Goal: Task Accomplishment & Management: Manage account settings

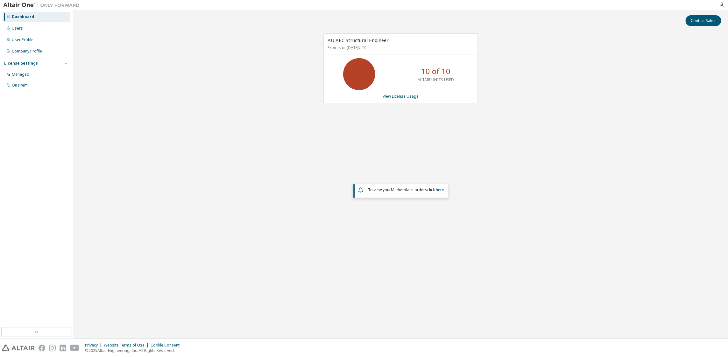
click at [384, 192] on div "To view your Marketplace orders click here" at bounding box center [402, 190] width 88 height 8
click at [360, 189] on icon at bounding box center [361, 190] width 7 height 8
click at [441, 190] on link "here" at bounding box center [440, 189] width 8 height 5
click at [351, 44] on div "AU AEC Structural Engineer Expires on [DATE] UTC" at bounding box center [401, 44] width 154 height 21
click at [25, 75] on div "Managed" at bounding box center [21, 74] width 18 height 5
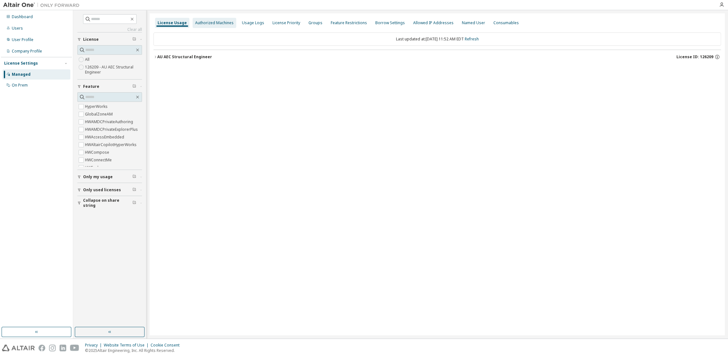
click at [210, 24] on div "Authorized Machines" at bounding box center [214, 22] width 39 height 5
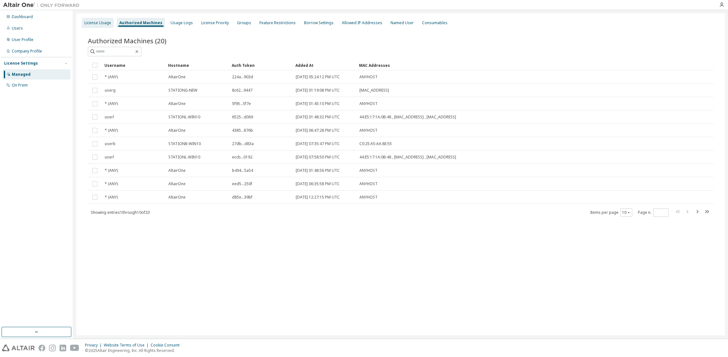
click at [101, 26] on div "License Usage" at bounding box center [98, 23] width 32 height 10
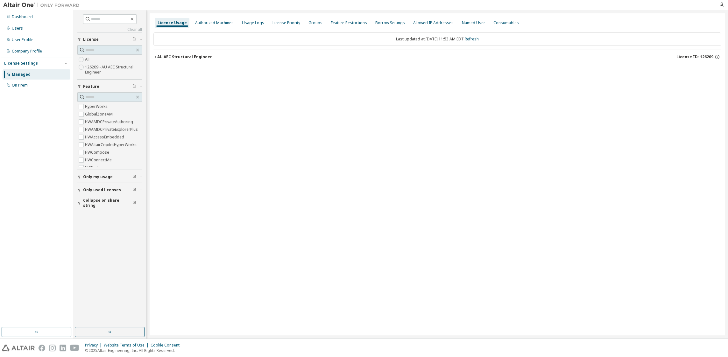
click at [156, 55] on icon "button" at bounding box center [155, 57] width 4 height 4
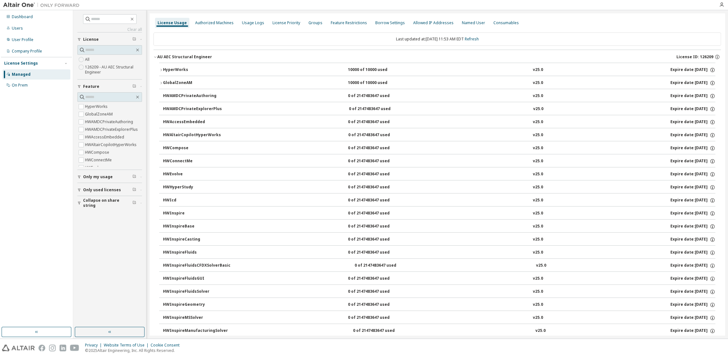
click at [103, 67] on label "126209 - AU AEC Structural Engineer" at bounding box center [113, 69] width 57 height 13
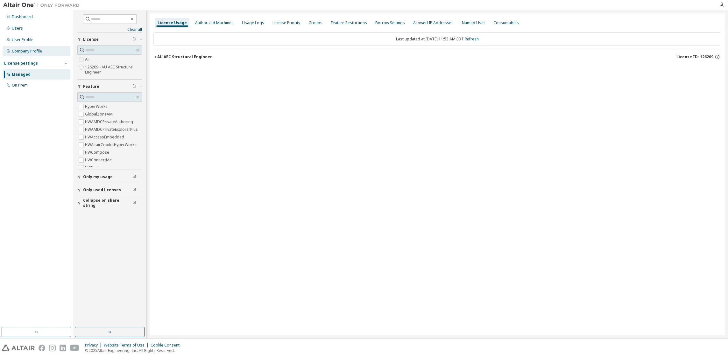
click at [15, 51] on div "Company Profile" at bounding box center [27, 51] width 30 height 5
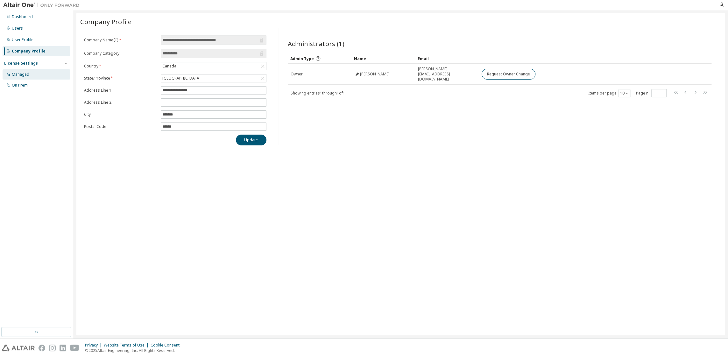
click at [12, 75] on div "Managed" at bounding box center [21, 74] width 18 height 5
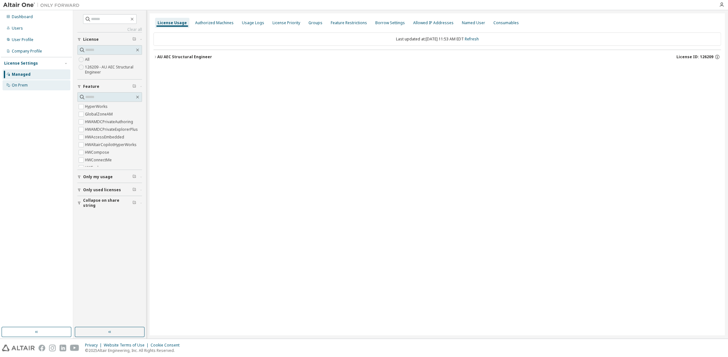
click at [12, 86] on div "On Prem" at bounding box center [20, 85] width 16 height 5
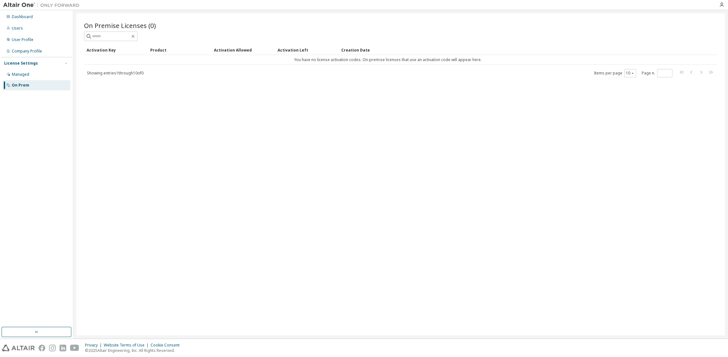
click at [12, 83] on div "On Prem" at bounding box center [21, 85] width 18 height 5
click at [13, 76] on div "Managed" at bounding box center [21, 74] width 18 height 5
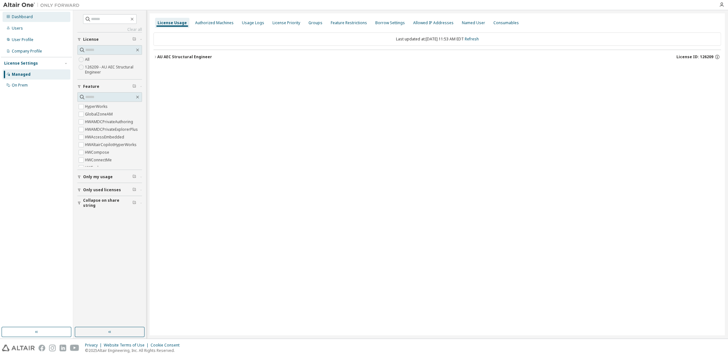
click at [25, 19] on div "Dashboard" at bounding box center [22, 16] width 21 height 5
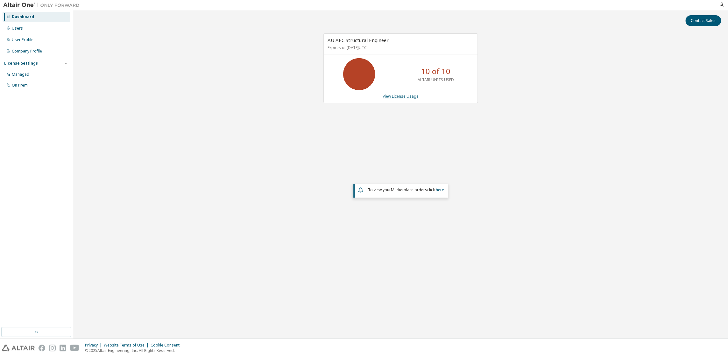
click at [403, 95] on link "View License Usage" at bounding box center [401, 96] width 36 height 5
click at [0, 17] on div "Dashboard Users User Profile Company Profile License Settings Managed On Prem" at bounding box center [36, 174] width 73 height 329
click at [6, 29] on icon at bounding box center [8, 28] width 4 height 4
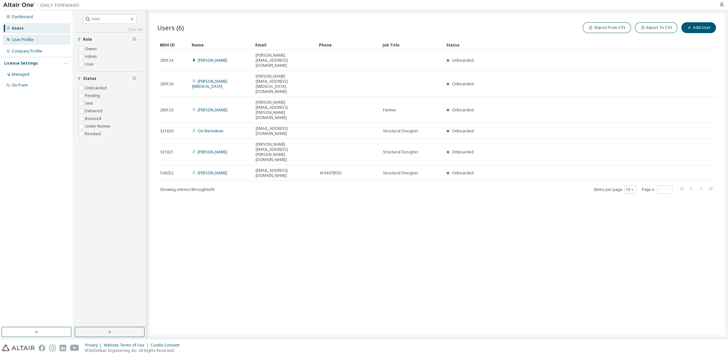
click at [9, 36] on div "User Profile" at bounding box center [37, 40] width 68 height 10
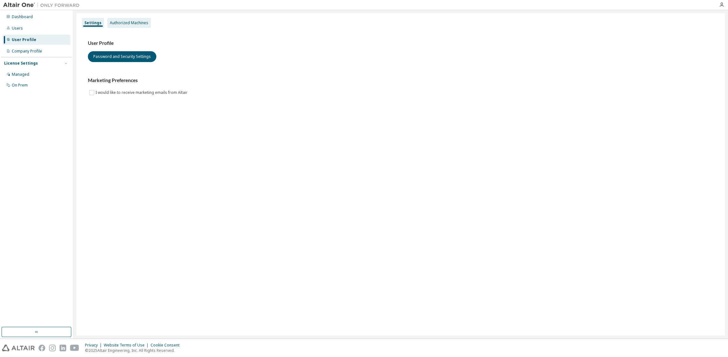
click at [135, 22] on div "Authorized Machines" at bounding box center [129, 22] width 39 height 5
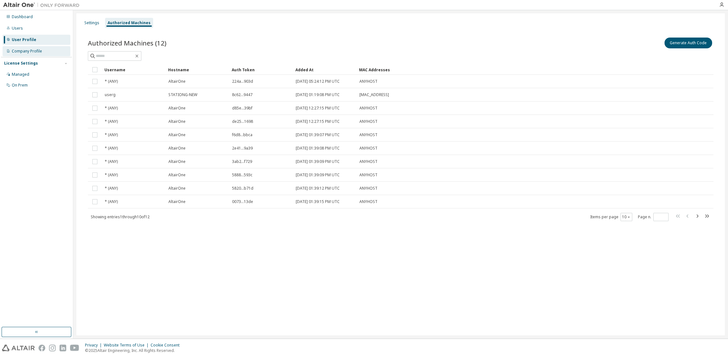
click at [34, 53] on div "Company Profile" at bounding box center [27, 51] width 30 height 5
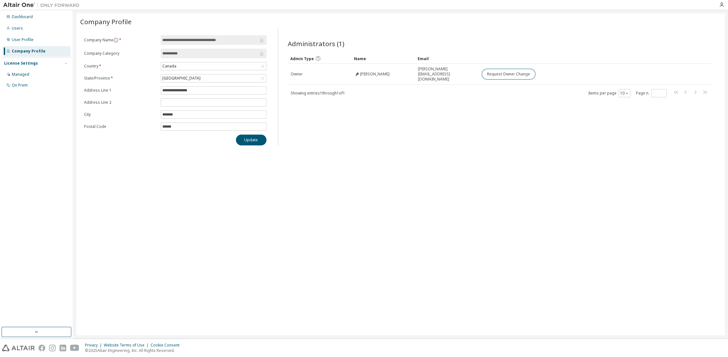
click at [20, 65] on div "License Settings" at bounding box center [21, 63] width 34 height 5
click at [23, 63] on div "License Settings" at bounding box center [21, 63] width 34 height 5
click at [24, 74] on div "Managed" at bounding box center [21, 74] width 18 height 5
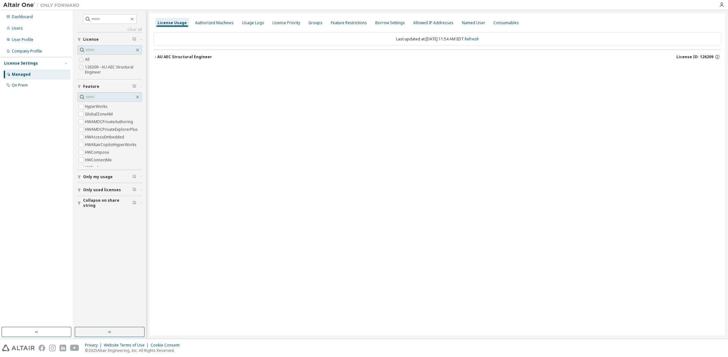
click at [156, 58] on icon "button" at bounding box center [155, 57] width 4 height 4
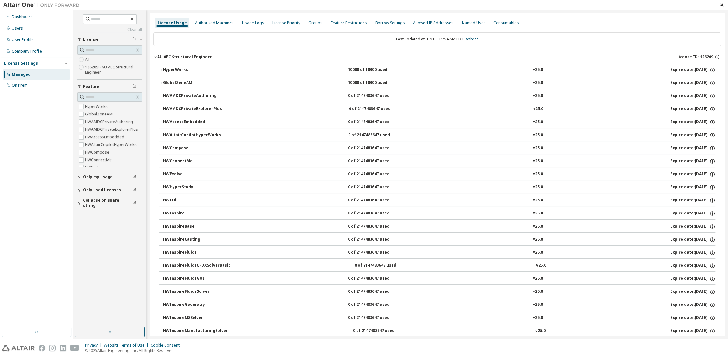
click at [105, 67] on label "126209 - AU AEC Structural Engineer" at bounding box center [113, 69] width 57 height 13
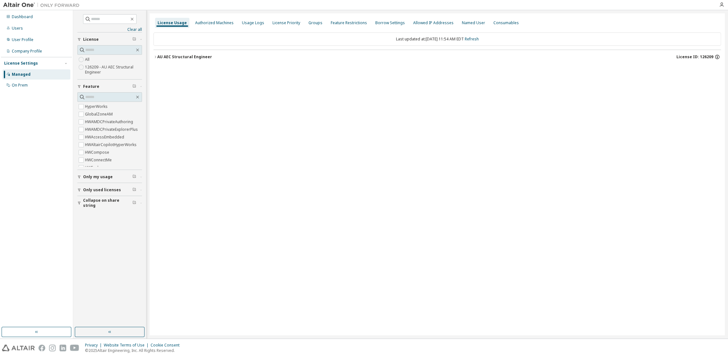
click at [719, 57] on icon "button" at bounding box center [717, 57] width 6 height 6
